Goal: Information Seeking & Learning: Learn about a topic

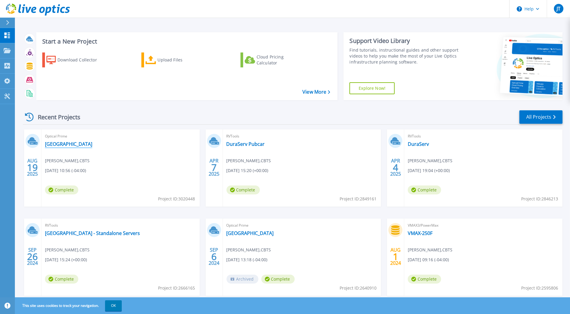
click at [52, 146] on link "[GEOGRAPHIC_DATA]" at bounding box center [68, 144] width 47 height 6
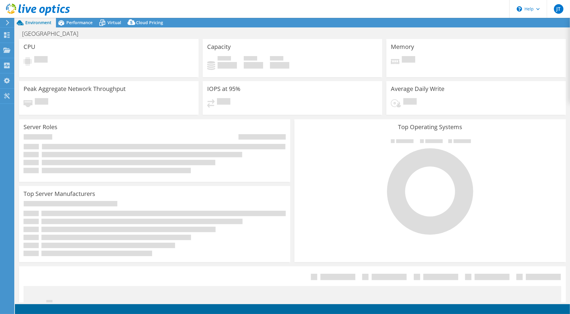
select select "USD"
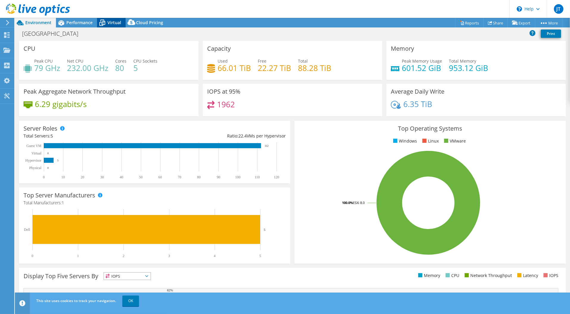
click at [112, 22] on span "Virtual" at bounding box center [114, 23] width 14 height 6
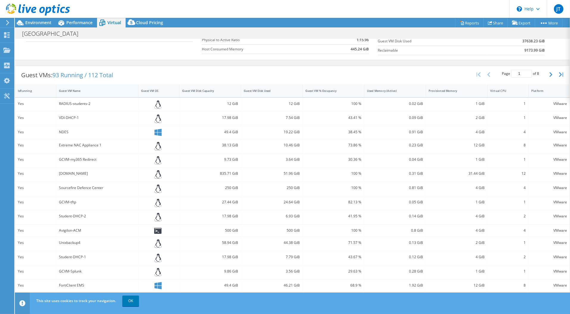
scroll to position [94, 0]
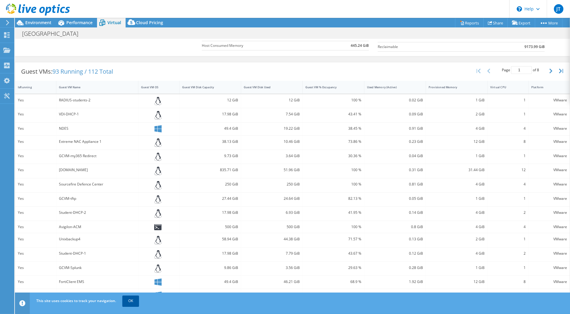
click at [130, 299] on link "OK" at bounding box center [130, 300] width 17 height 11
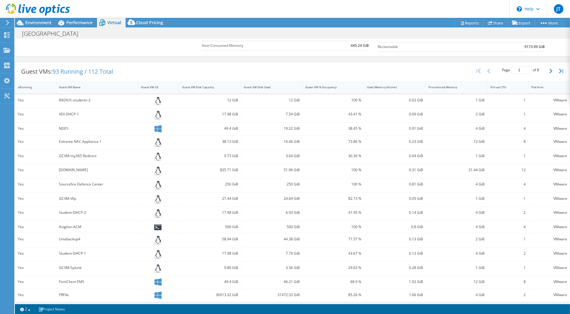
scroll to position [0, 0]
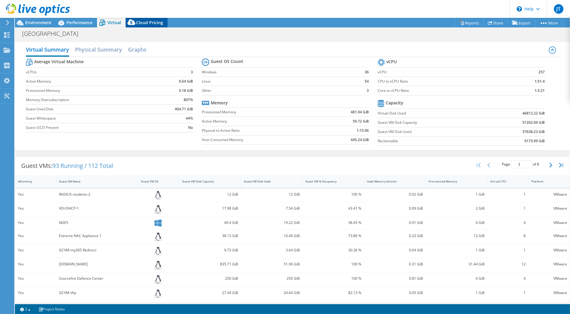
click at [152, 21] on span "Cloud Pricing" at bounding box center [149, 23] width 27 height 6
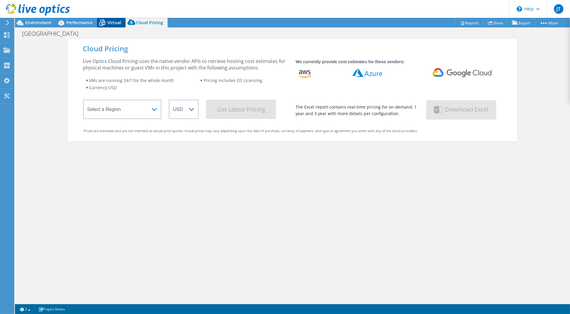
click at [111, 21] on span "Virtual" at bounding box center [114, 23] width 14 height 6
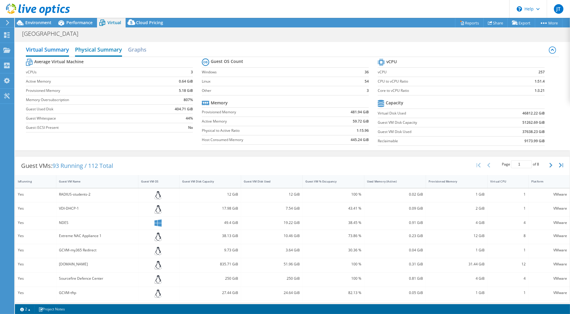
click at [108, 48] on h2 "Physical Summary" at bounding box center [98, 49] width 47 height 13
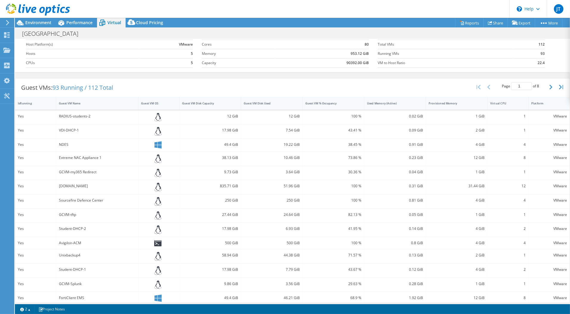
scroll to position [27, 0]
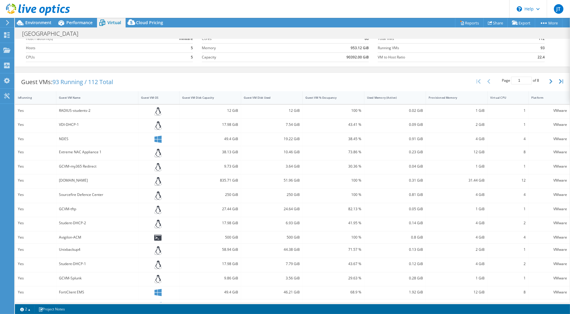
click at [340, 26] on div "Project Actions Project Actions Reports Share Export vSAN ReadyNode Sizer" at bounding box center [292, 23] width 555 height 10
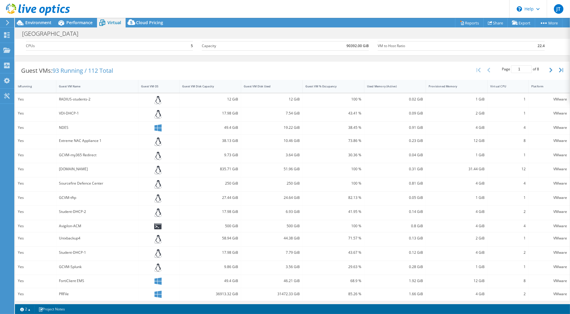
scroll to position [0, 0]
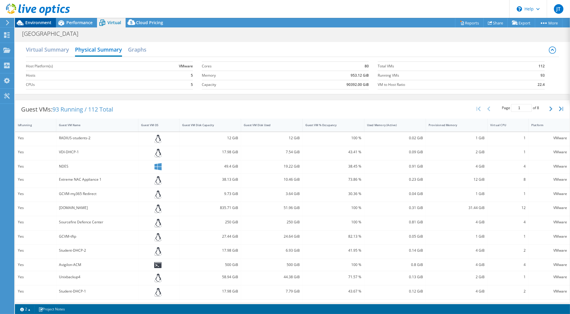
click at [37, 22] on span "Environment" at bounding box center [38, 23] width 26 height 6
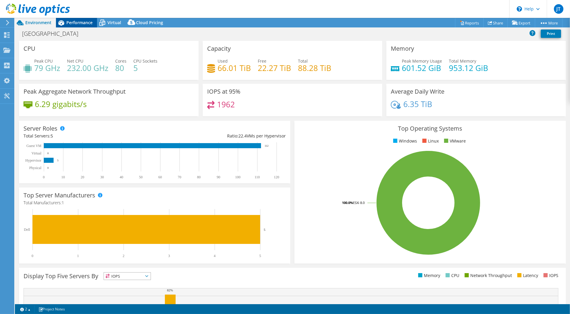
click at [80, 21] on span "Performance" at bounding box center [79, 23] width 26 height 6
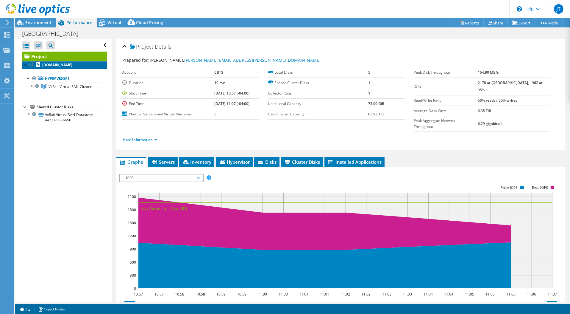
click at [66, 67] on b "[DOMAIN_NAME]" at bounding box center [57, 64] width 30 height 5
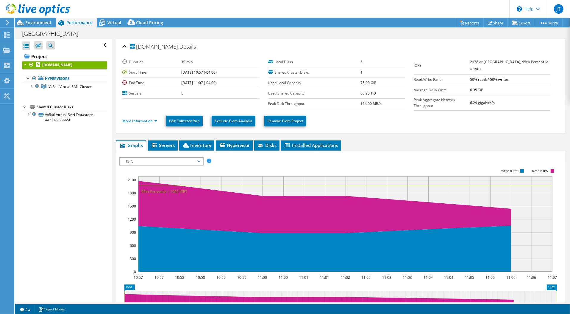
click at [168, 138] on div "se-esxisvr-08.campus.geneva.edu Details Duration 10 min Start Time 08/19/2025, …" at bounding box center [341, 220] width 458 height 362
click at [168, 142] on span "Servers" at bounding box center [163, 145] width 24 height 6
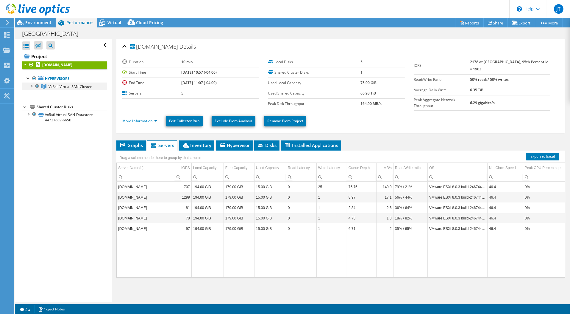
click at [31, 88] on div at bounding box center [31, 85] width 6 height 6
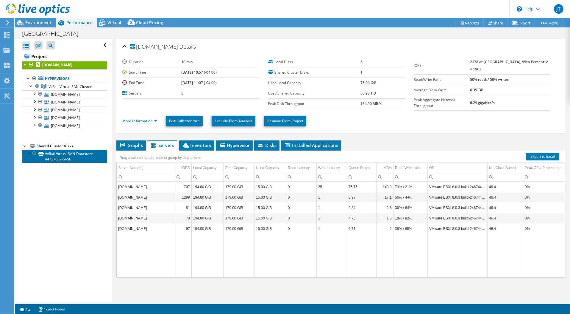
click at [72, 163] on link "VxRail-Virtual-SAN-Datastore-44737d89-665b" at bounding box center [64, 155] width 85 height 13
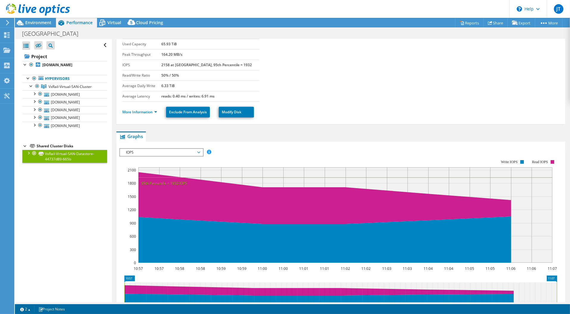
scroll to position [38, 0]
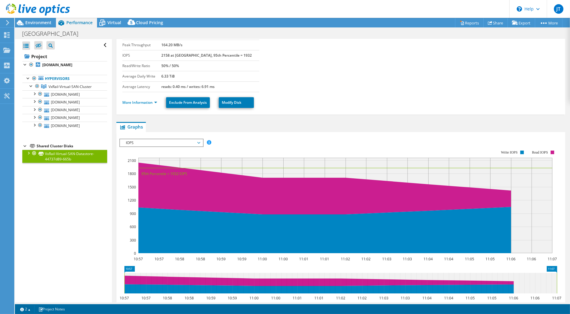
click at [28, 155] on div at bounding box center [28, 152] width 6 height 6
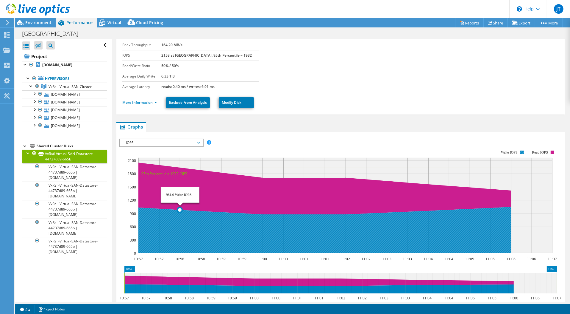
scroll to position [0, 0]
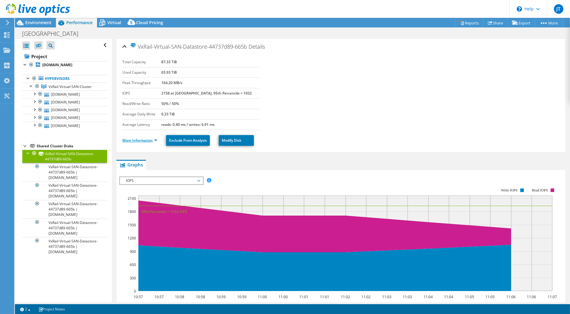
click at [155, 139] on link "More Information" at bounding box center [139, 140] width 35 height 5
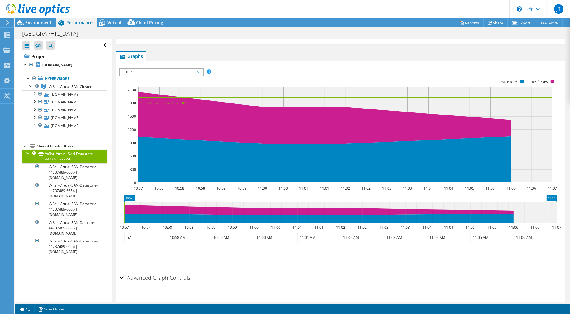
scroll to position [229, 0]
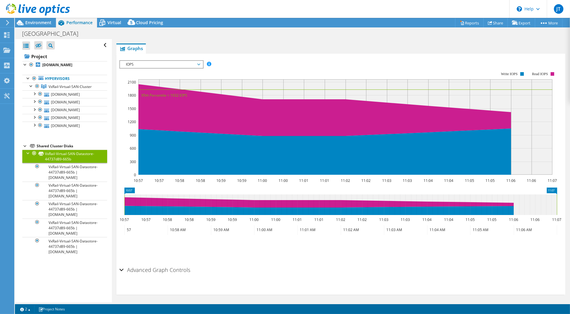
click at [122, 268] on div "Advanced Graph Controls" at bounding box center [340, 270] width 443 height 13
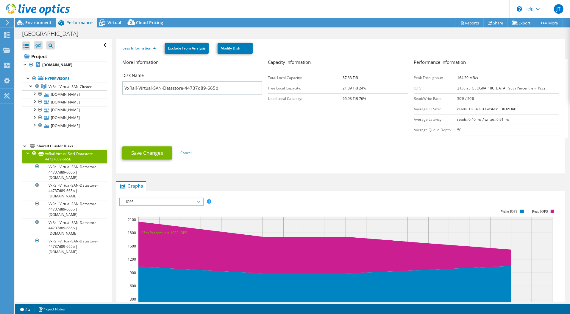
scroll to position [91, 0]
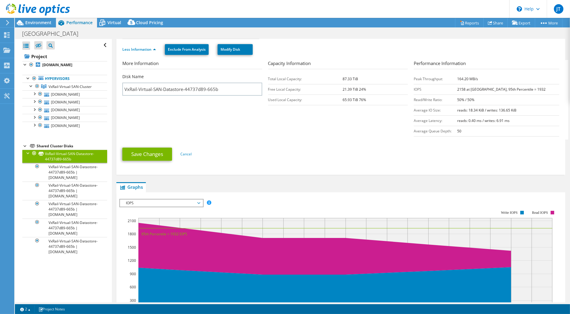
click at [199, 202] on span "IOPS" at bounding box center [161, 202] width 77 height 7
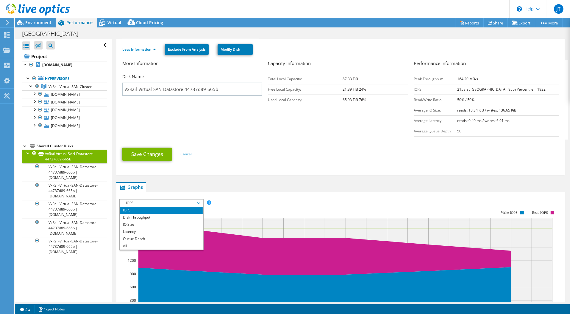
click at [209, 165] on div "More Information Disk Name VxRail-Virtual-SAN-Datastore-44737d89-665b Capacity …" at bounding box center [340, 116] width 437 height 113
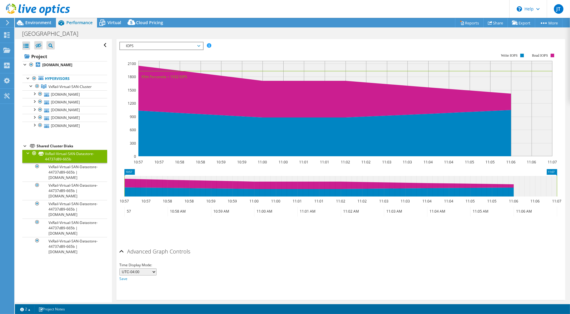
scroll to position [252, 0]
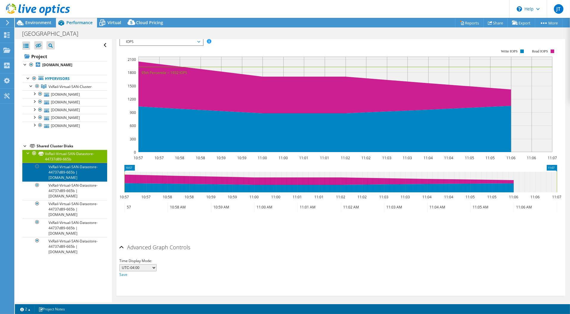
click at [71, 181] on link "VxRail-Virtual-SAN-Datastore-44737d89-665b | [DOMAIN_NAME]" at bounding box center [64, 172] width 85 height 18
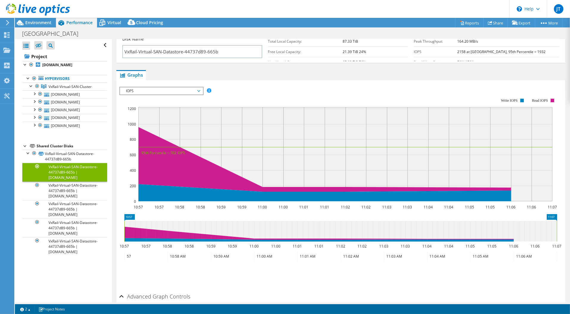
scroll to position [94, 0]
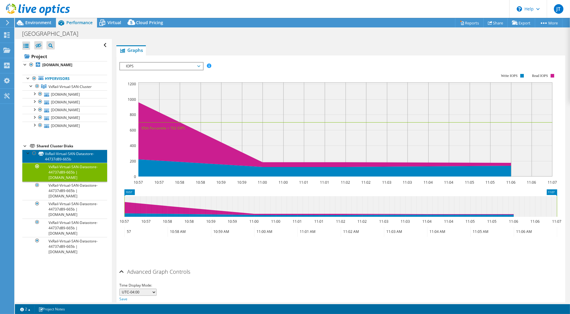
click at [59, 163] on link "VxRail-Virtual-SAN-Datastore-44737d89-665b" at bounding box center [64, 155] width 85 height 13
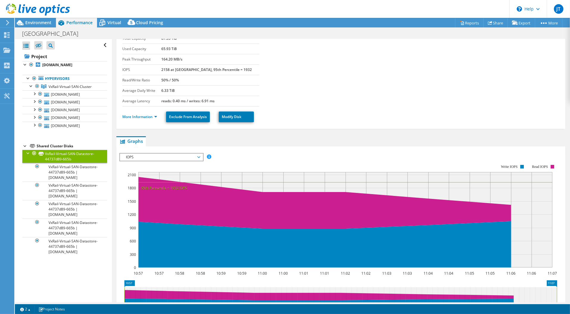
scroll to position [0, 0]
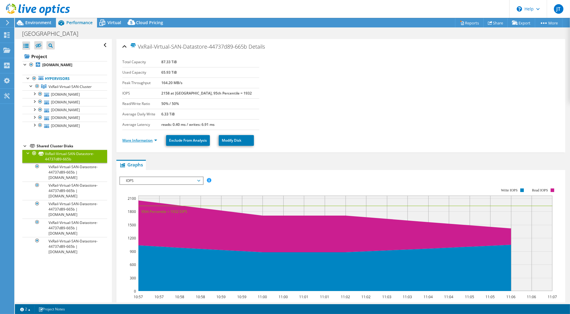
click at [155, 138] on link "More Information" at bounding box center [139, 140] width 35 height 5
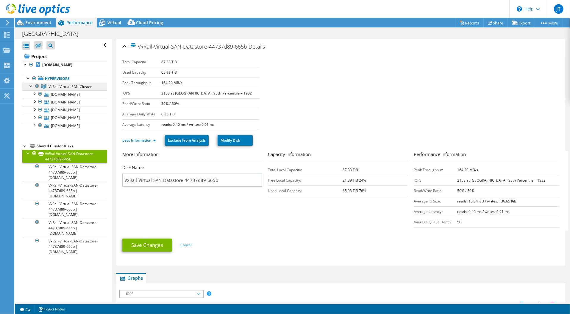
click at [66, 89] on span "VxRail-Virtual-SAN-Cluster" at bounding box center [70, 86] width 43 height 5
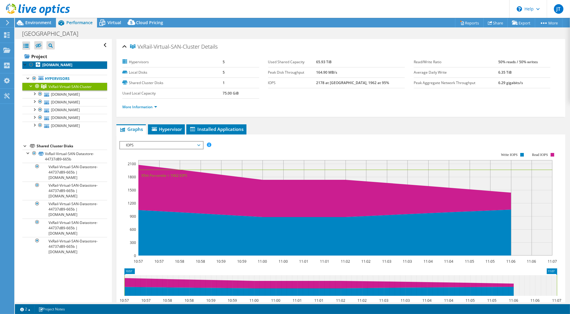
click at [52, 67] on b "[DOMAIN_NAME]" at bounding box center [57, 64] width 30 height 5
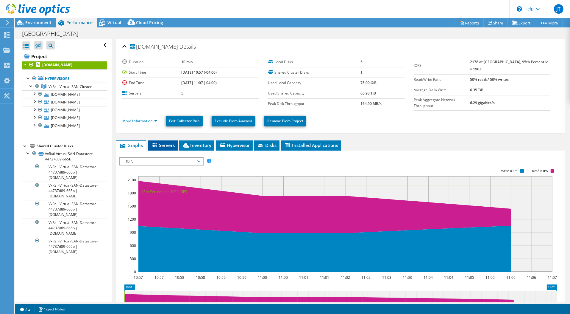
click at [169, 143] on span "Servers" at bounding box center [163, 145] width 24 height 6
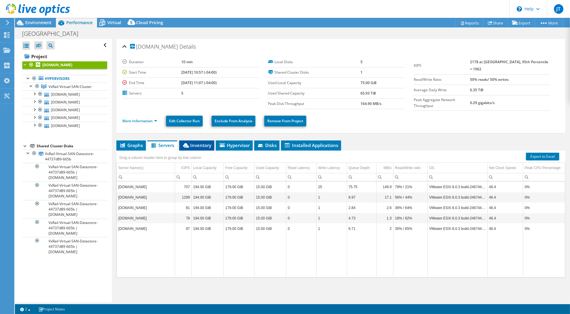
click at [197, 145] on span "Inventory" at bounding box center [196, 145] width 29 height 6
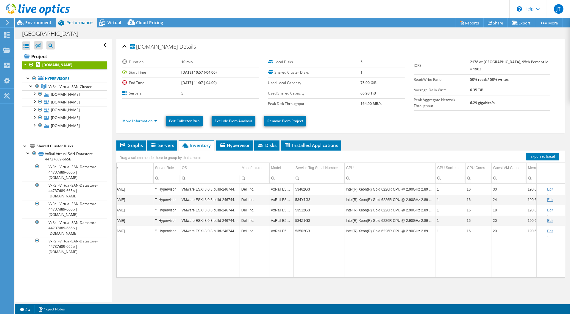
scroll to position [0, 32]
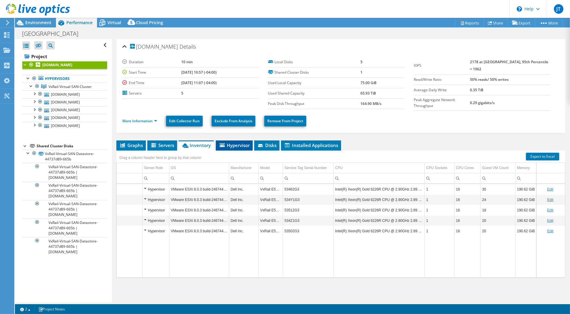
click at [238, 144] on span "Hypervisor" at bounding box center [234, 145] width 31 height 6
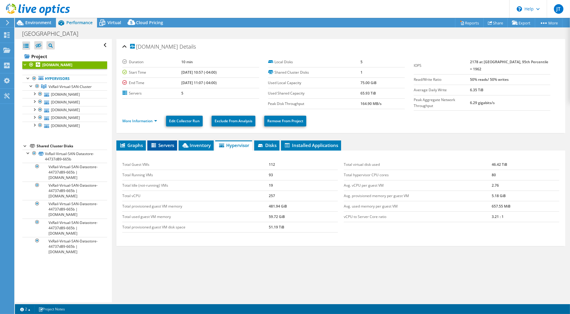
click at [163, 142] on span "Servers" at bounding box center [162, 145] width 24 height 6
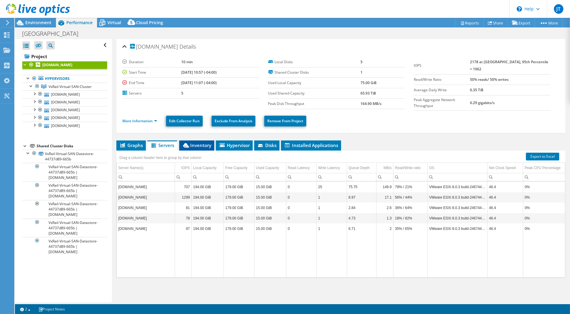
click at [198, 143] on span "Inventory" at bounding box center [196, 145] width 29 height 6
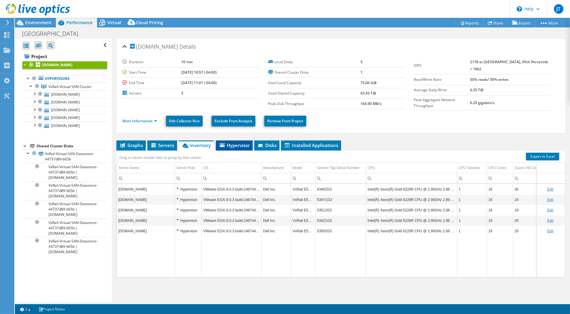
click at [236, 144] on span "Hypervisor" at bounding box center [234, 145] width 31 height 6
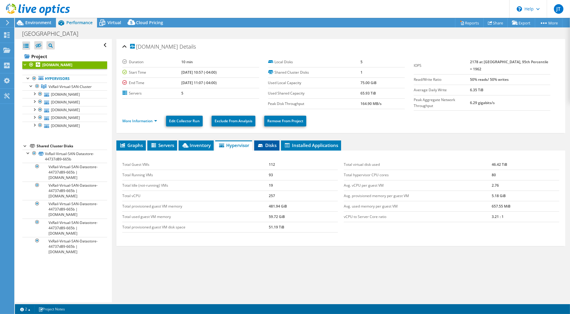
click at [271, 142] on span "Disks" at bounding box center [266, 145] width 19 height 6
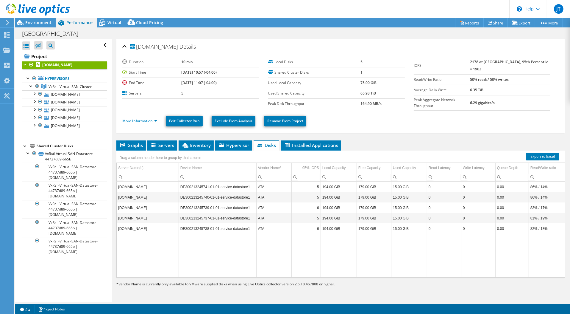
click at [266, 183] on td "ATA" at bounding box center [273, 186] width 35 height 10
click at [272, 182] on td "ATA" at bounding box center [273, 186] width 35 height 10
click at [302, 144] on span "Installed Applications" at bounding box center [311, 145] width 54 height 6
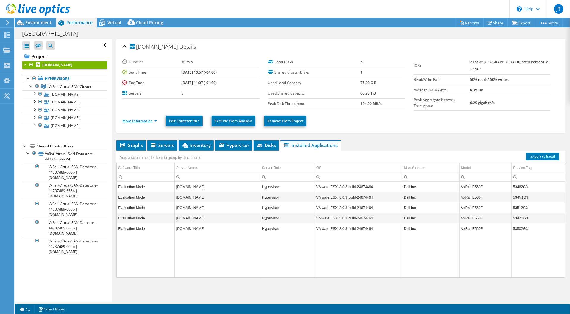
click at [156, 118] on link "More Information" at bounding box center [139, 120] width 35 height 5
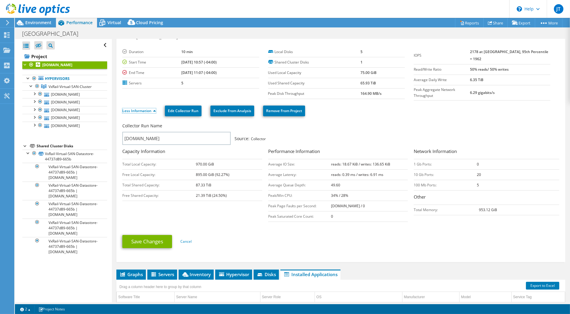
scroll to position [0, 0]
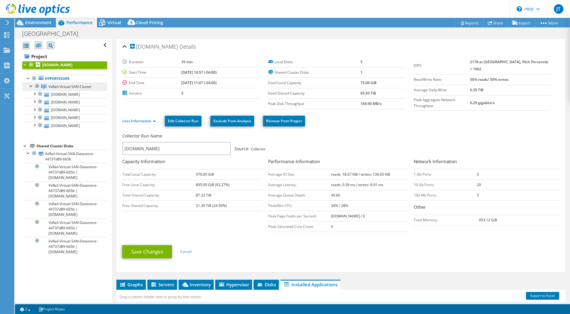
click at [67, 89] on span "VxRail-Virtual-SAN-Cluster" at bounding box center [70, 86] width 43 height 5
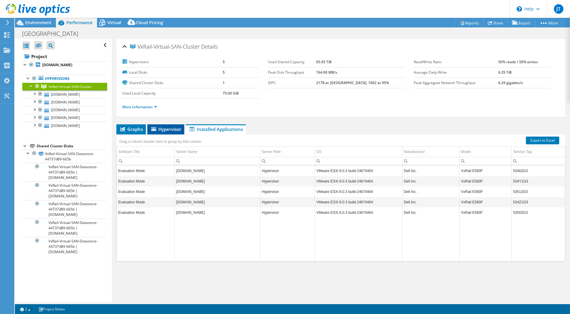
click at [167, 130] on span "Hypervisor" at bounding box center [165, 129] width 31 height 6
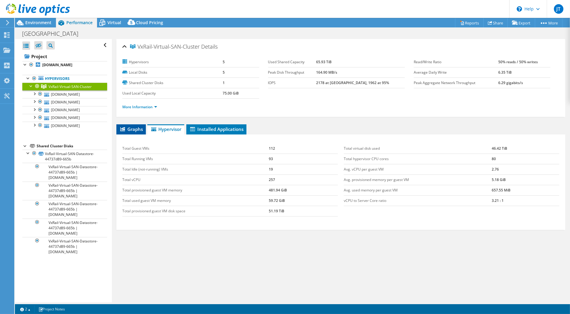
click at [133, 129] on span "Graphs" at bounding box center [131, 129] width 24 height 6
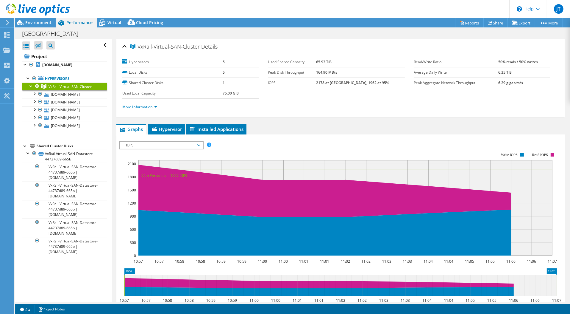
click at [200, 143] on span "IOPS" at bounding box center [161, 144] width 82 height 7
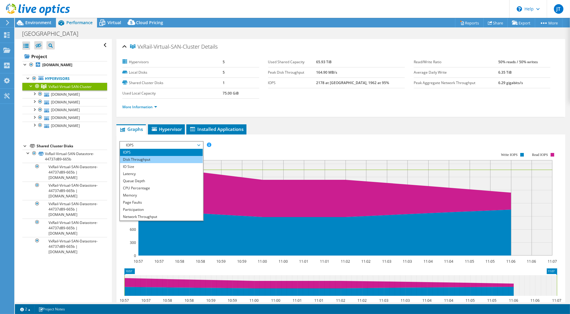
click at [176, 159] on li "Disk Throughput" at bounding box center [161, 159] width 82 height 7
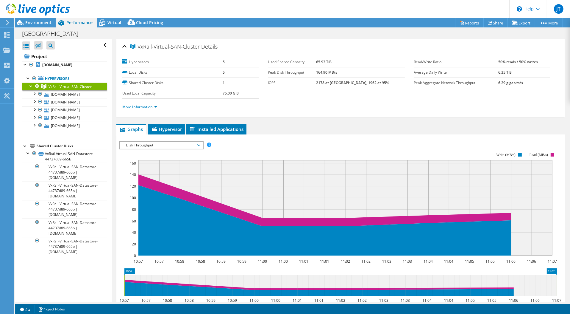
click at [199, 141] on span "Disk Throughput" at bounding box center [161, 144] width 77 height 7
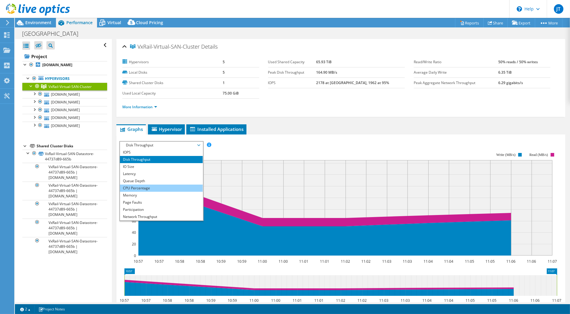
click at [167, 188] on li "CPU Percentage" at bounding box center [161, 187] width 82 height 7
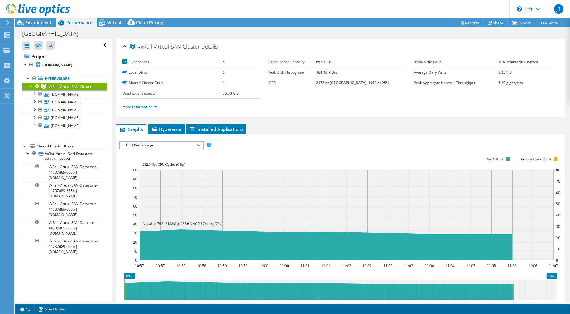
click at [197, 144] on span "CPU Percentage" at bounding box center [161, 144] width 77 height 7
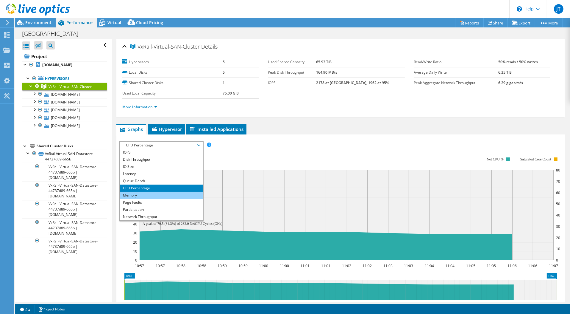
click at [134, 196] on li "Memory" at bounding box center [161, 194] width 82 height 7
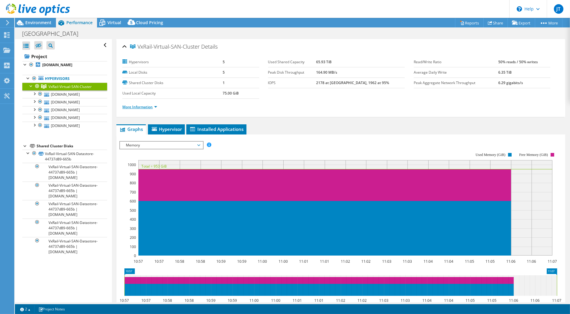
click at [152, 106] on link "More Information" at bounding box center [139, 106] width 35 height 5
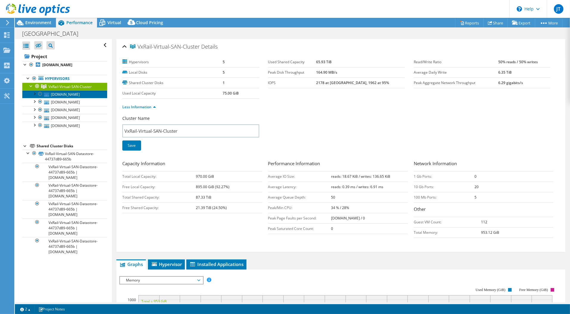
click at [66, 98] on link "[DOMAIN_NAME]" at bounding box center [64, 94] width 85 height 8
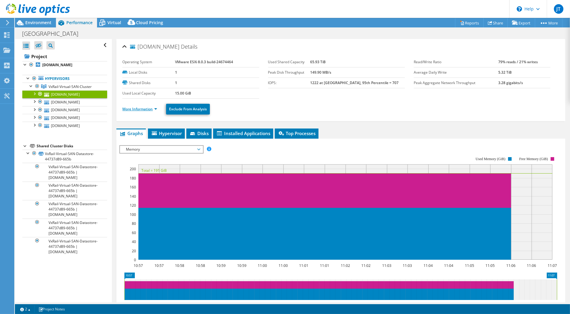
click at [153, 108] on link "More Information" at bounding box center [139, 108] width 35 height 5
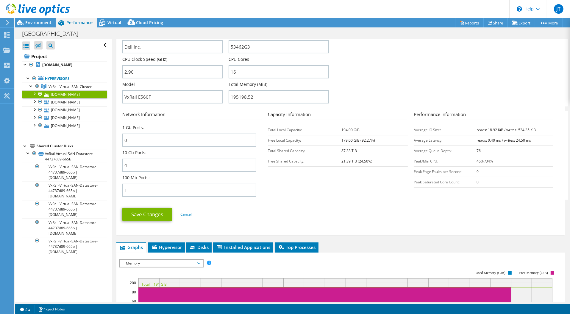
scroll to position [159, 0]
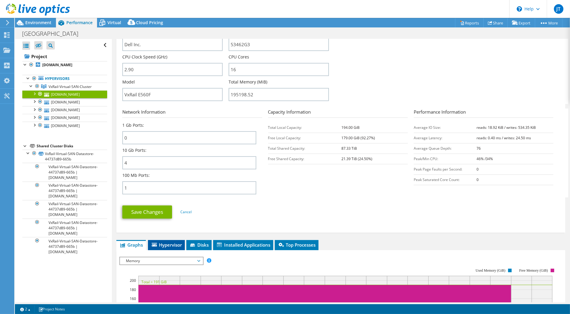
click at [171, 247] on span "Hypervisor" at bounding box center [166, 244] width 31 height 6
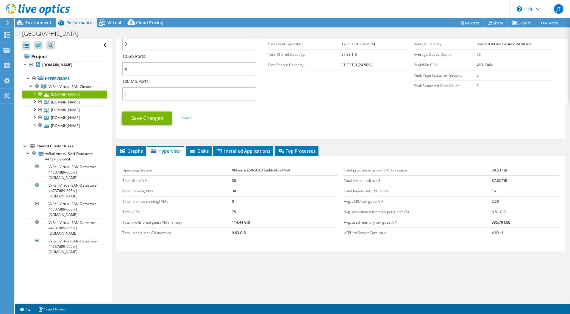
scroll to position [257, 0]
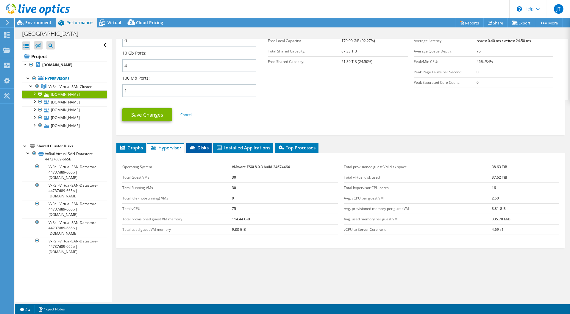
click at [204, 149] on span "Disks" at bounding box center [198, 147] width 19 height 6
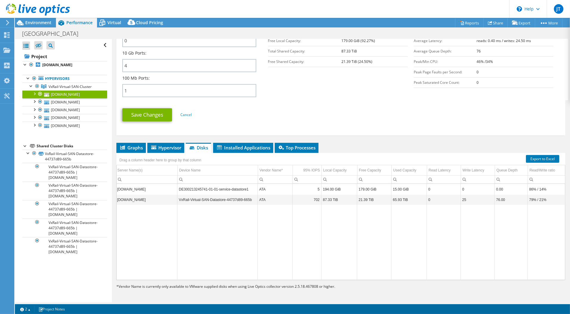
scroll to position [0, 0]
click at [333, 199] on td "87.33 TiB" at bounding box center [340, 199] width 36 height 10
click at [268, 148] on span "Installed Applications" at bounding box center [243, 147] width 54 height 6
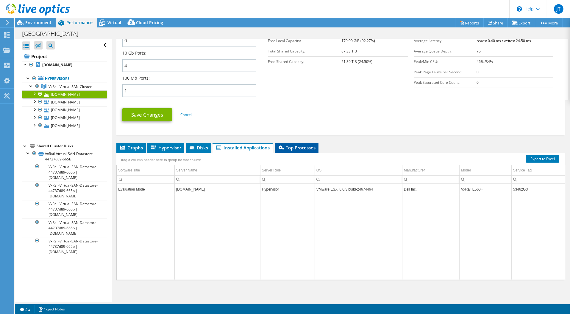
click at [293, 145] on span "Top Processes" at bounding box center [297, 147] width 38 height 6
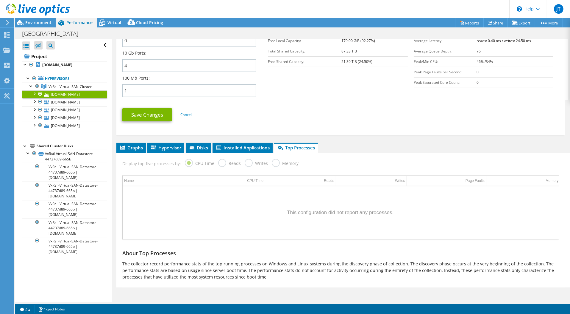
click at [288, 208] on div "Data grid" at bounding box center [341, 212] width 437 height 53
click at [263, 164] on label "Writes" at bounding box center [256, 162] width 23 height 7
click at [246, 147] on span "Installed Applications" at bounding box center [243, 147] width 54 height 6
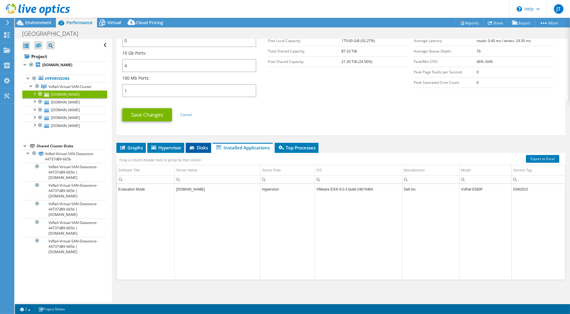
click at [204, 149] on span "Disks" at bounding box center [198, 147] width 19 height 6
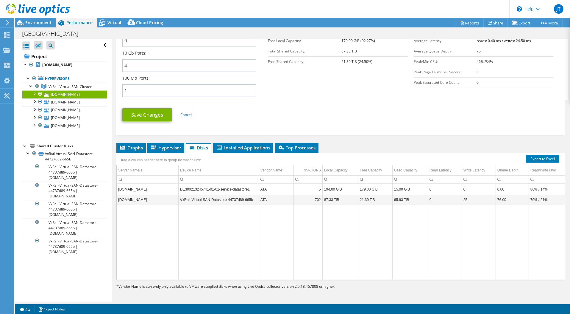
scroll to position [257, 0]
click at [75, 106] on link "[DOMAIN_NAME]" at bounding box center [64, 102] width 85 height 8
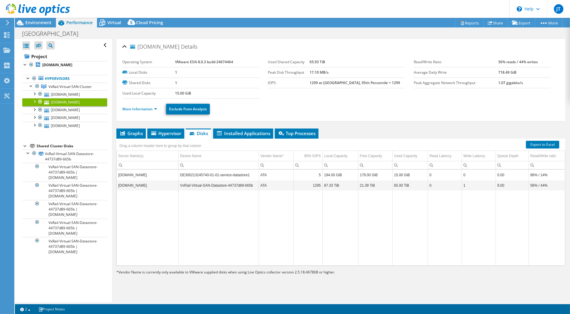
scroll to position [0, 1]
click at [68, 114] on link "[DOMAIN_NAME]" at bounding box center [64, 110] width 85 height 8
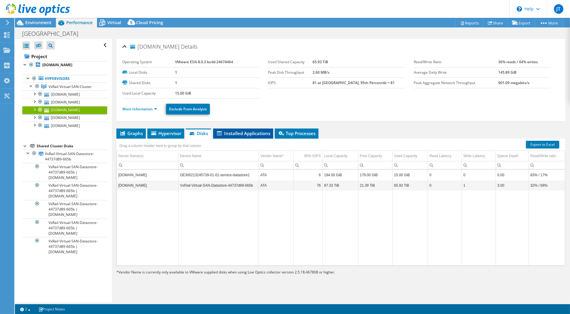
click at [255, 131] on span "Installed Applications" at bounding box center [243, 133] width 54 height 6
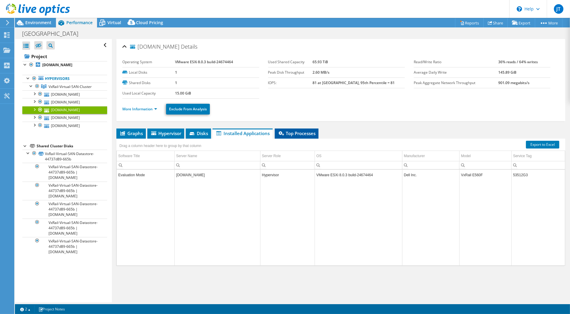
click at [306, 131] on span "Top Processes" at bounding box center [297, 133] width 38 height 6
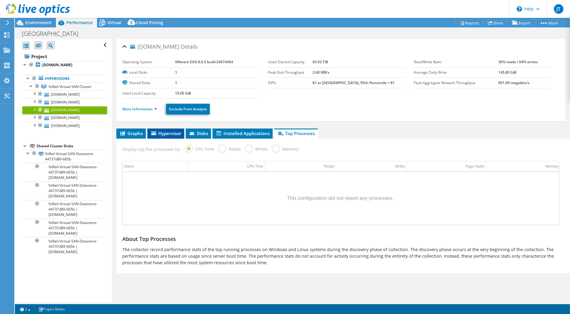
click at [167, 136] on li "Hypervisor" at bounding box center [165, 133] width 37 height 10
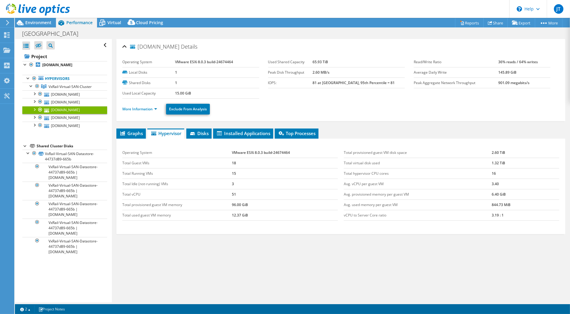
click at [141, 141] on div "Operating System VMware ESXi 8.0.3 build-24674464 Total Guest VMs 18 Total Runn…" at bounding box center [230, 183] width 222 height 85
click at [137, 133] on span "Graphs" at bounding box center [131, 133] width 24 height 6
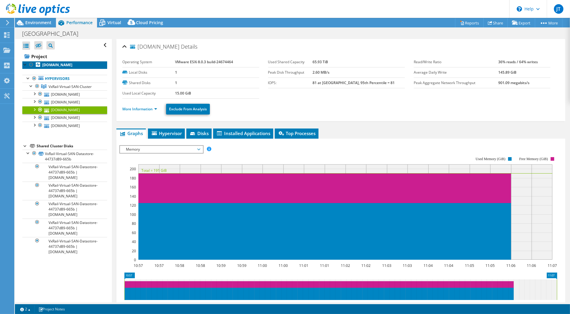
click at [60, 67] on b "[DOMAIN_NAME]" at bounding box center [57, 64] width 30 height 5
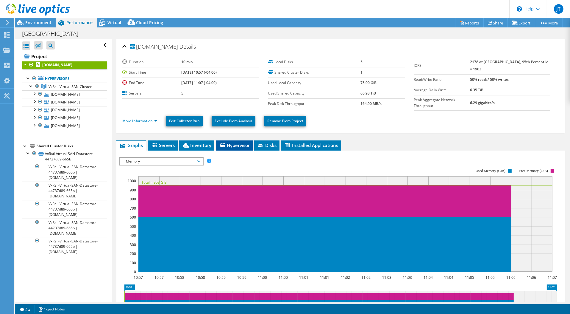
click at [237, 143] on span "Hypervisor" at bounding box center [234, 145] width 31 height 6
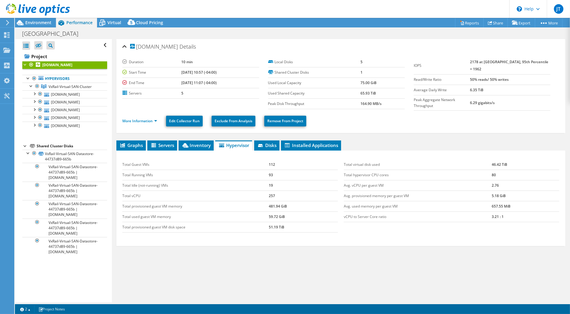
click at [156, 124] on ul "More Information Edit Collector Run Exclude From Analysis Remove From Project" at bounding box center [340, 120] width 437 height 12
click at [152, 121] on link "More Information" at bounding box center [139, 120] width 35 height 5
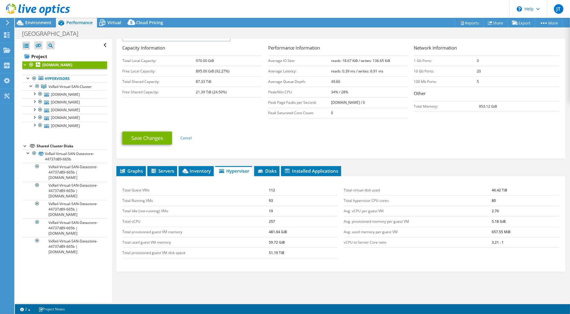
scroll to position [121, 0]
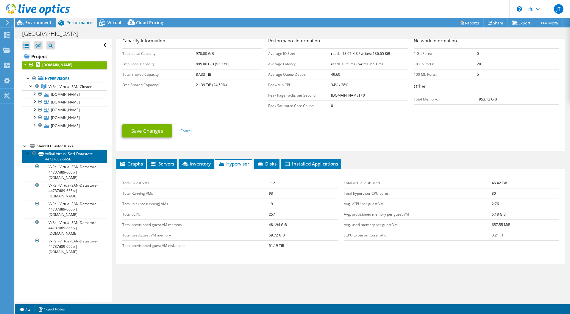
click at [74, 163] on link "VxRail-Virtual-SAN-Datastore-44737d89-665b" at bounding box center [64, 155] width 85 height 13
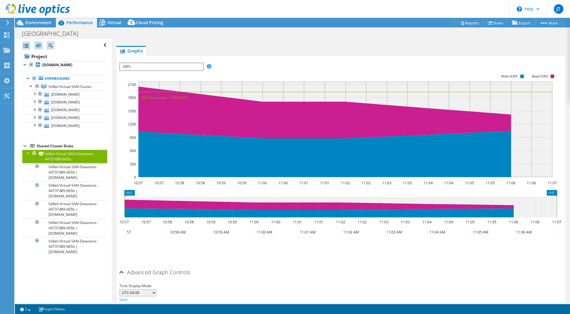
scroll to position [0, 0]
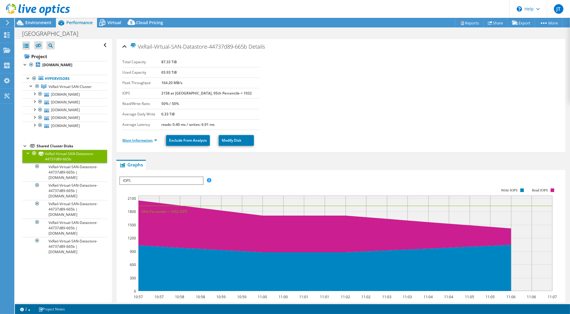
click at [152, 139] on link "More Information" at bounding box center [139, 140] width 35 height 5
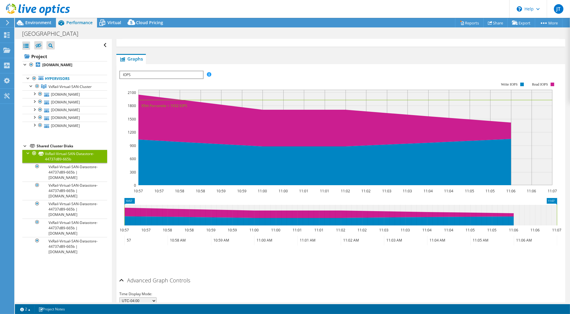
scroll to position [252, 0]
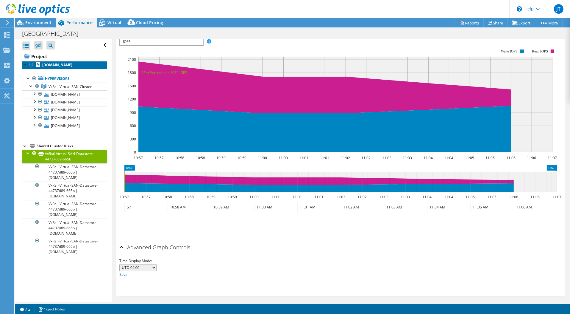
click at [65, 67] on b "[DOMAIN_NAME]" at bounding box center [57, 64] width 30 height 5
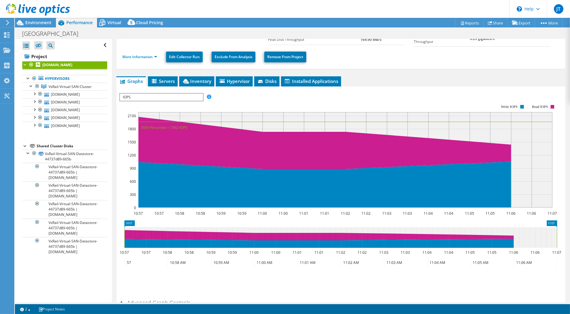
scroll to position [0, 0]
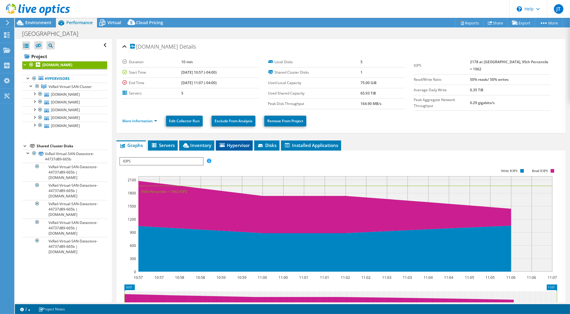
click at [242, 143] on span "Hypervisor" at bounding box center [234, 145] width 31 height 6
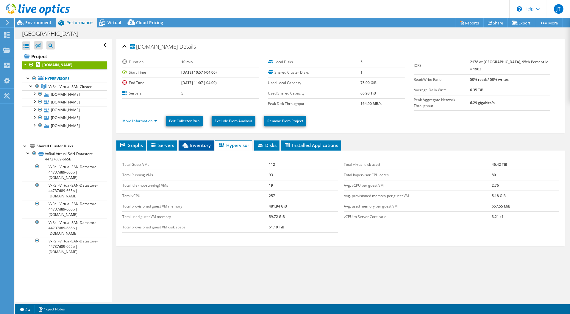
click at [199, 146] on li "Inventory" at bounding box center [196, 145] width 35 height 10
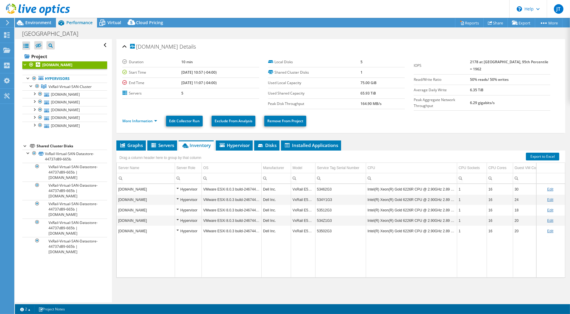
click at [327, 185] on td "53462G3" at bounding box center [340, 189] width 51 height 10
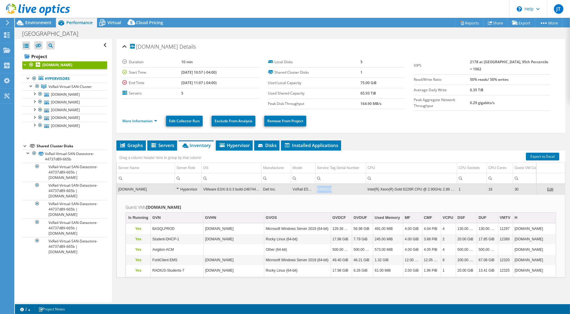
click at [327, 185] on td "53462G3" at bounding box center [340, 189] width 51 height 10
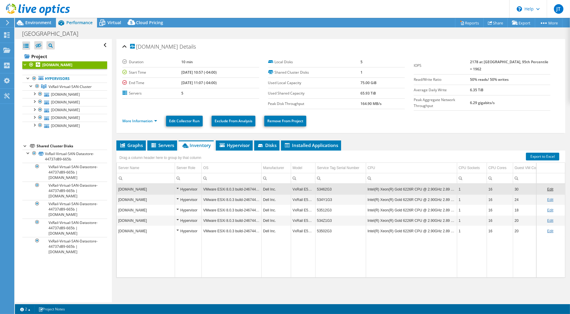
click at [327, 185] on td "53462G3" at bounding box center [340, 189] width 51 height 10
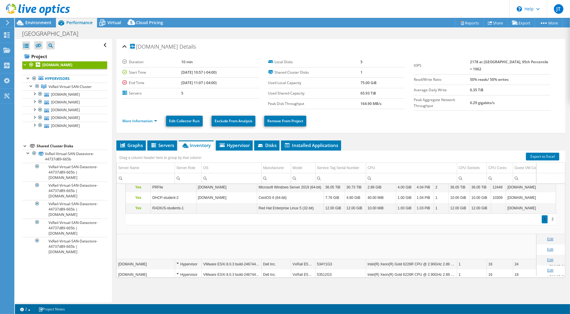
scroll to position [241, 0]
